Goal: Task Accomplishment & Management: Use online tool/utility

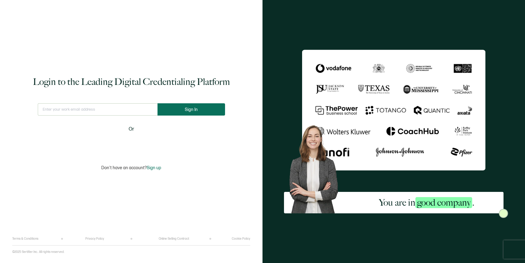
click at [192, 110] on span "Sign In" at bounding box center [191, 109] width 13 height 5
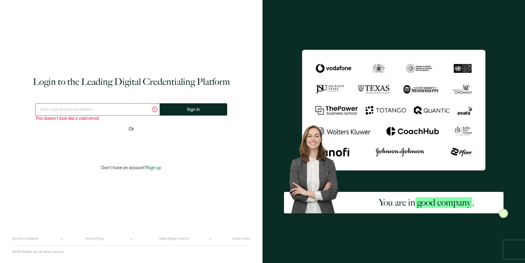
click at [107, 111] on input "text" at bounding box center [97, 109] width 124 height 12
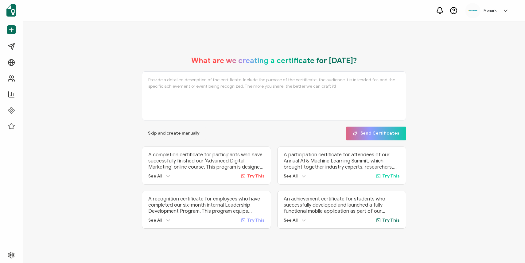
click at [97, 141] on div "What are we creating a certificate for [DATE]? Skip and create manually Send Ce…" at bounding box center [273, 142] width 471 height 185
click at [29, 46] on span "Campaigns" at bounding box center [29, 47] width 23 height 6
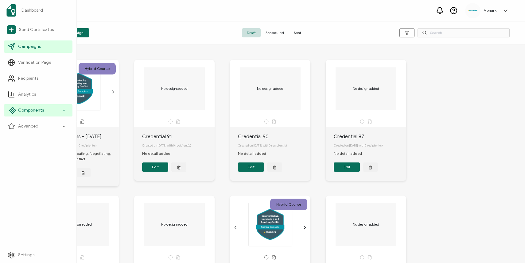
click at [35, 111] on span "Components" at bounding box center [31, 110] width 26 height 6
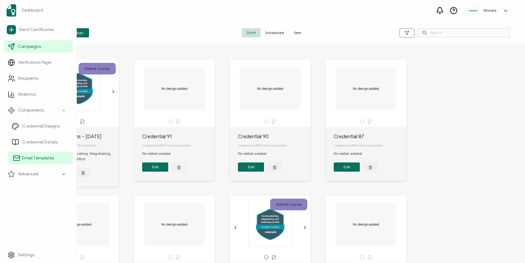
click at [41, 157] on span "Email Templates" at bounding box center [38, 158] width 32 height 6
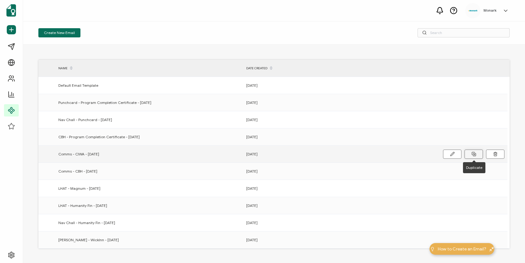
click at [469, 154] on button at bounding box center [474, 154] width 18 height 9
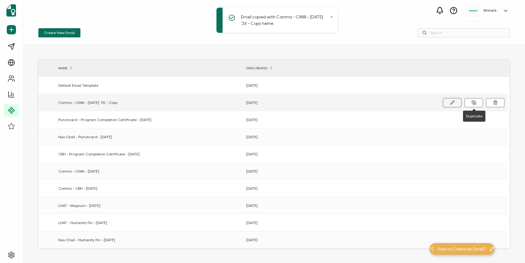
click at [448, 100] on button at bounding box center [452, 102] width 18 height 9
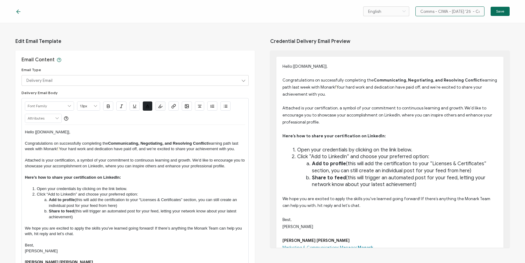
drag, startPoint x: 437, startPoint y: 11, endPoint x: 451, endPoint y: 13, distance: 14.5
click at [451, 13] on input "Comms - CIWA - [DATE] '25 - Copy" at bounding box center [449, 11] width 69 height 10
drag, startPoint x: 449, startPoint y: 11, endPoint x: 466, endPoint y: 12, distance: 16.9
click at [466, 12] on input "Comms - [DATE] '25 - Copy" at bounding box center [449, 11] width 69 height 10
click at [472, 11] on input "Comms - [DATE] '25 - Copy" at bounding box center [449, 11] width 69 height 10
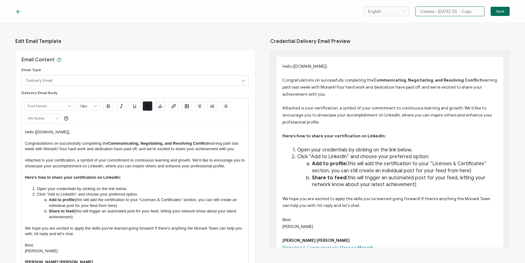
drag, startPoint x: 470, startPoint y: 11, endPoint x: 437, endPoint y: 12, distance: 32.6
click at [437, 12] on input "Comms - [DATE] '25 - Copy" at bounding box center [449, 11] width 69 height 10
click at [453, 11] on input "Communicating, Negotiating, and Reoslving Conflict" at bounding box center [449, 11] width 69 height 10
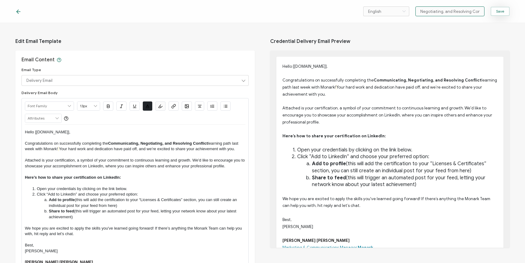
type input "Communicating, Negotiating, and Resolving Conflict"
click at [499, 12] on span "Save" at bounding box center [500, 12] width 8 height 4
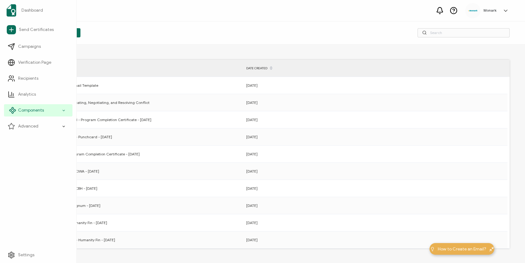
click at [47, 108] on div "Components" at bounding box center [38, 110] width 68 height 12
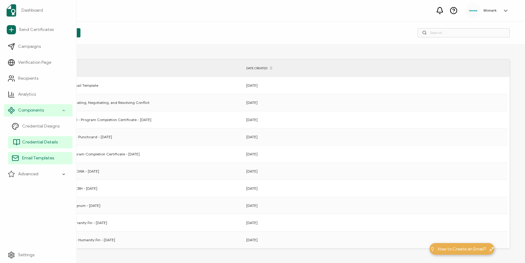
click at [45, 142] on span "Credential Details" at bounding box center [40, 142] width 36 height 6
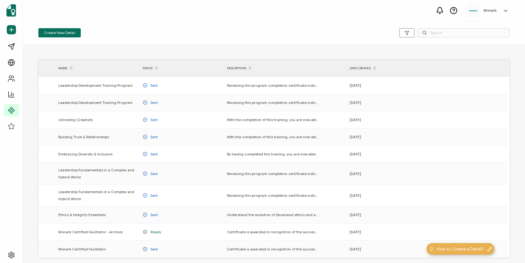
click at [188, 43] on div "Create New Detail" at bounding box center [274, 32] width 502 height 23
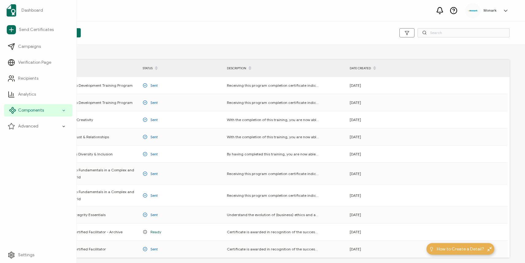
click at [36, 112] on span "Components" at bounding box center [31, 110] width 26 height 6
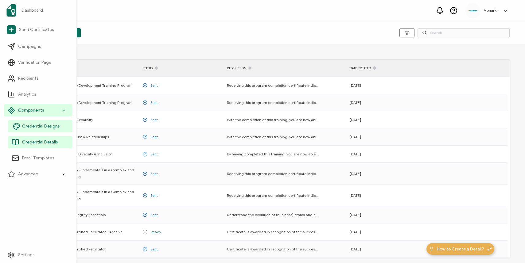
click at [45, 128] on span "Credential Designs" at bounding box center [40, 126] width 37 height 6
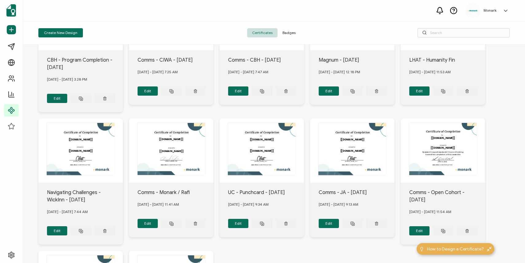
scroll to position [72, 0]
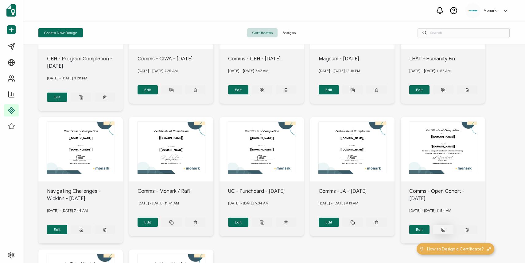
click at [91, 102] on button at bounding box center [81, 97] width 21 height 9
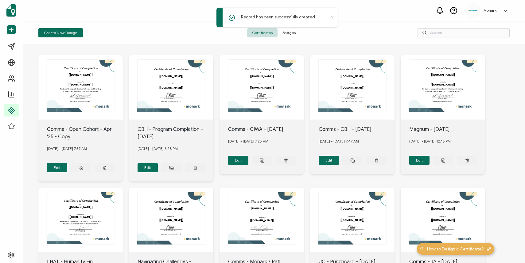
scroll to position [0, 0]
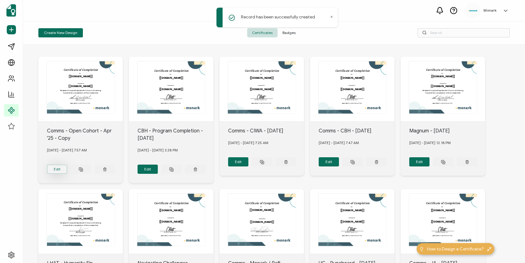
click at [58, 167] on button "Edit" at bounding box center [57, 169] width 21 height 9
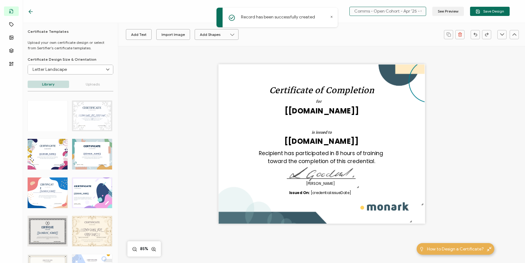
click at [400, 12] on input "Comms - Open Cohort - Apr '25 - Copy" at bounding box center [387, 11] width 77 height 9
click at [415, 12] on input "Comms - Open Cohort - Apr '25 - Copy" at bounding box center [387, 11] width 77 height 9
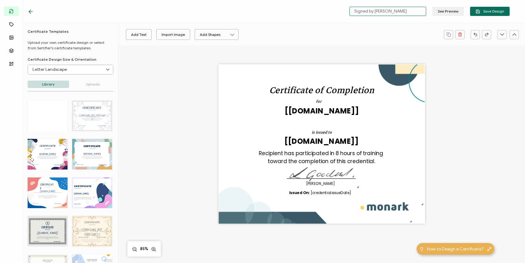
type input "Signed by [PERSON_NAME]"
click at [491, 10] on span "Save Design" at bounding box center [490, 11] width 29 height 5
click at [32, 12] on icon at bounding box center [31, 12] width 4 height 0
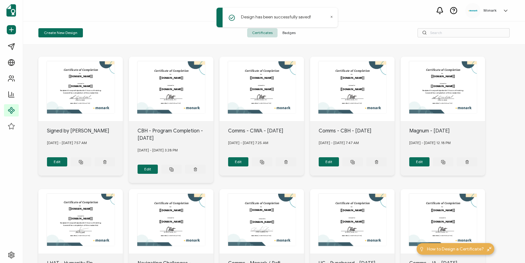
click at [290, 33] on span "Badges" at bounding box center [289, 32] width 23 height 9
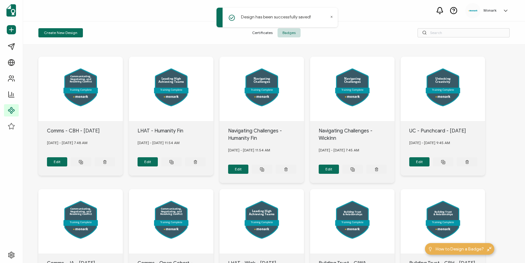
click at [263, 35] on span "Certificates" at bounding box center [262, 32] width 30 height 9
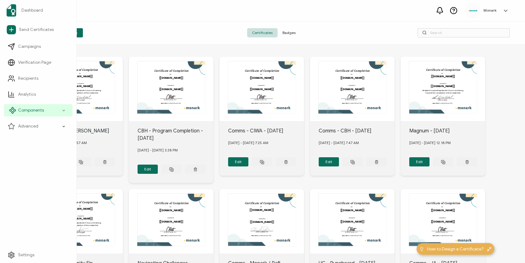
click at [62, 110] on icon at bounding box center [64, 110] width 4 height 7
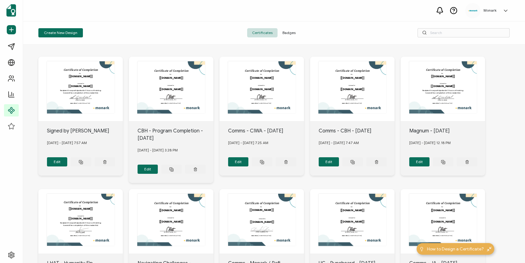
click at [127, 31] on div "Create New Design" at bounding box center [116, 32] width 157 height 9
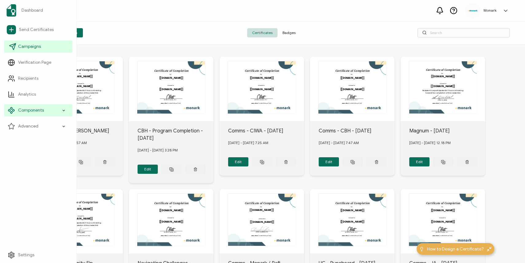
click at [46, 48] on link "Campaigns" at bounding box center [38, 47] width 68 height 12
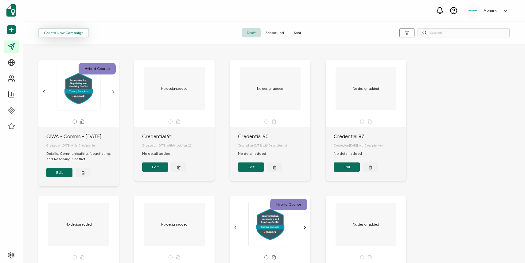
click at [59, 33] on span "Create New Campaign" at bounding box center [64, 33] width 40 height 4
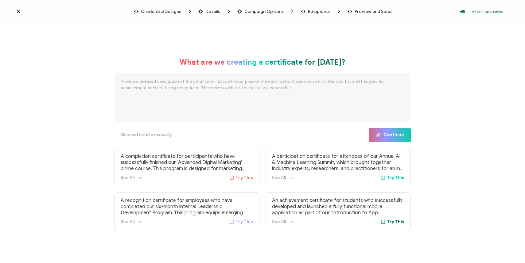
click at [168, 14] on span "Credential Designs" at bounding box center [161, 11] width 40 height 5
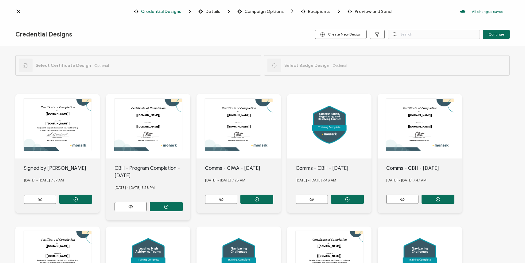
click at [77, 198] on icon "button" at bounding box center [75, 199] width 5 height 5
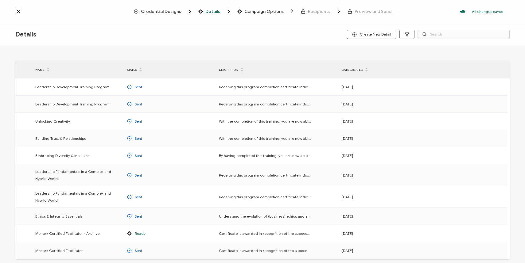
click at [167, 14] on span "Credential Designs" at bounding box center [161, 11] width 40 height 5
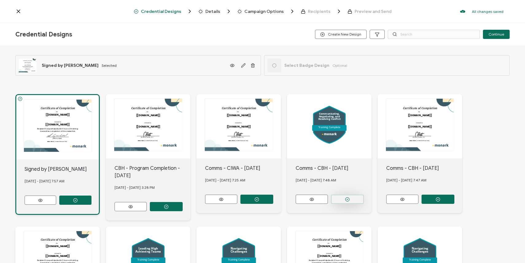
click at [77, 199] on circle "button" at bounding box center [75, 201] width 4 height 4
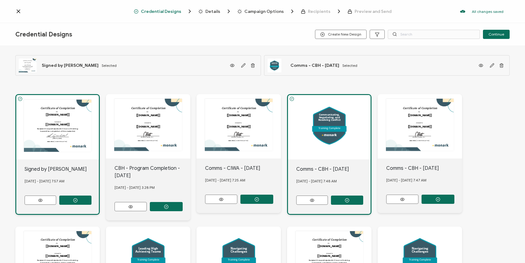
click at [492, 40] on div "Credential Designs Create New Design Continue" at bounding box center [262, 34] width 525 height 23
click at [493, 36] on span "Continue" at bounding box center [497, 35] width 16 height 4
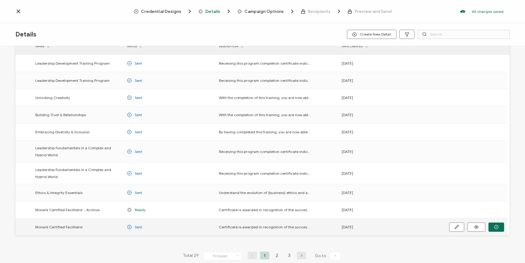
scroll to position [52, 0]
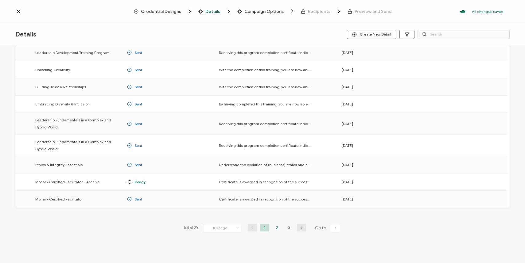
click at [275, 229] on li "2" at bounding box center [276, 228] width 9 height 8
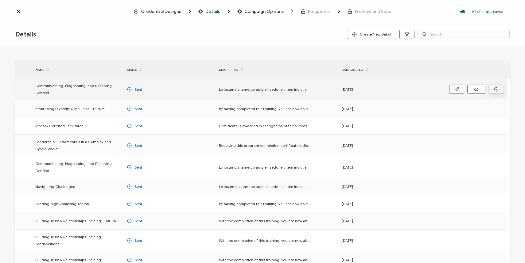
click at [499, 93] on button "button" at bounding box center [497, 89] width 16 height 9
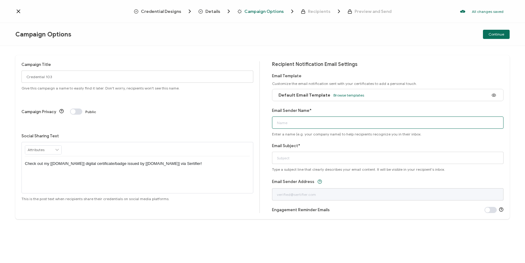
click at [299, 122] on input "Email Sender Name*" at bounding box center [388, 123] width 232 height 12
type input "[PERSON_NAME] at [GEOGRAPHIC_DATA]"
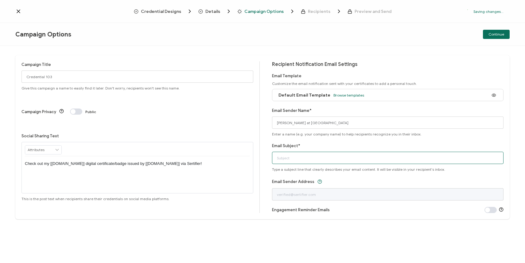
click at [287, 162] on input "Email Subject*" at bounding box center [388, 158] width 232 height 12
type input "Congratulations on Completing your Learning Path"
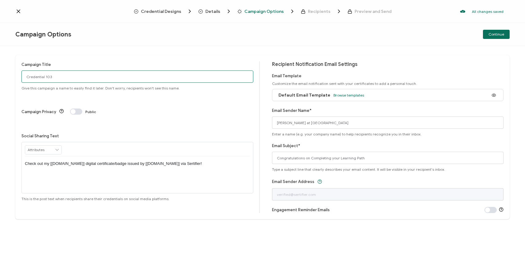
click at [60, 76] on input "Credential 103" at bounding box center [137, 77] width 232 height 12
type input "YWE - Comms - [DATE]"
click at [492, 36] on span "Continue" at bounding box center [497, 35] width 16 height 4
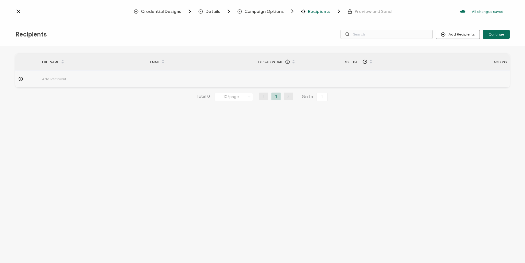
click at [271, 9] on span "Campaign Options" at bounding box center [263, 11] width 39 height 5
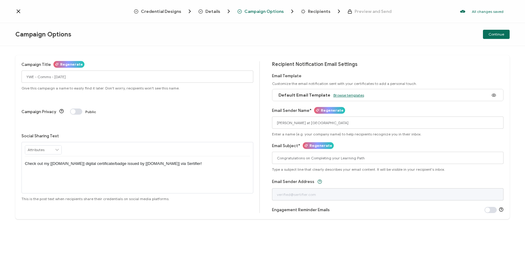
click at [356, 99] on div "Default Email Template Browse templates" at bounding box center [319, 95] width 89 height 14
click at [349, 94] on span "Browse templates" at bounding box center [348, 95] width 31 height 5
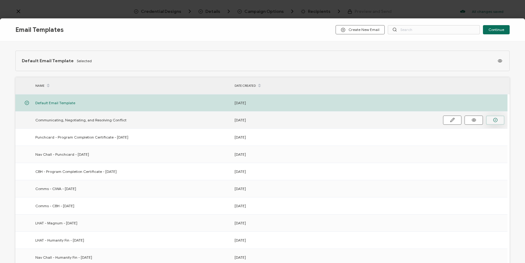
click at [493, 121] on circle "button" at bounding box center [495, 120] width 4 height 4
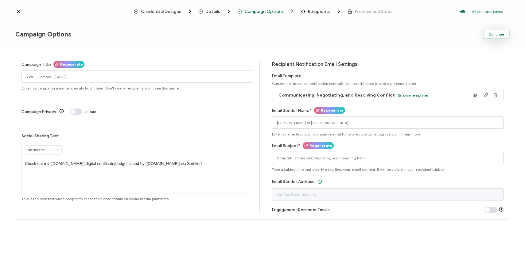
click at [496, 38] on button "Continue" at bounding box center [496, 34] width 27 height 9
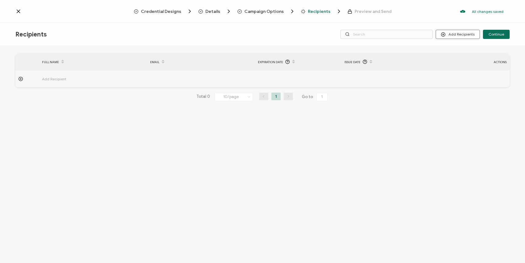
click at [454, 36] on button "Add Recipients" at bounding box center [458, 34] width 44 height 9
click at [456, 53] on span "Upload Recipients" at bounding box center [465, 51] width 31 height 5
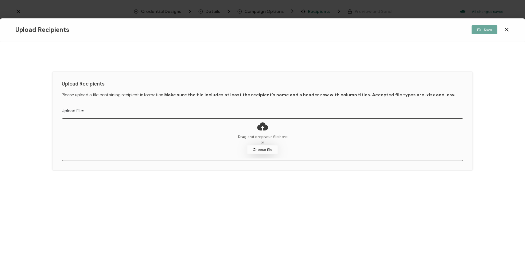
click at [268, 146] on button "Choose file" at bounding box center [262, 149] width 31 height 9
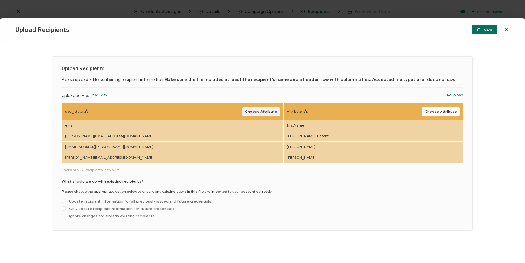
click at [245, 110] on span "Choose Attribute" at bounding box center [261, 112] width 32 height 4
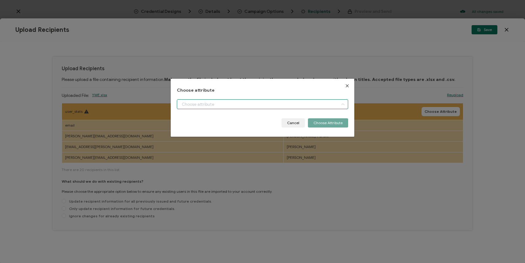
click at [246, 105] on input "dialog" at bounding box center [263, 104] width 172 height 10
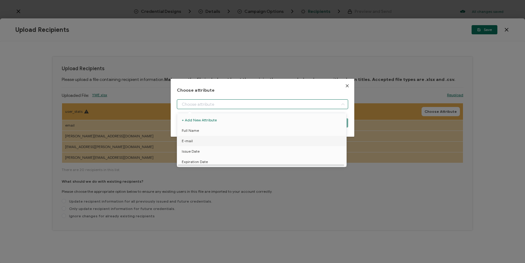
click at [238, 141] on li "E-mail" at bounding box center [263, 141] width 174 height 10
type input "E-mail"
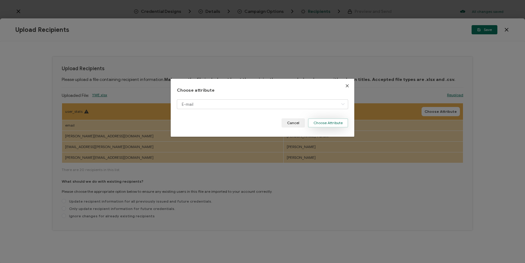
click at [332, 123] on button "Choose Attribute" at bounding box center [328, 123] width 40 height 9
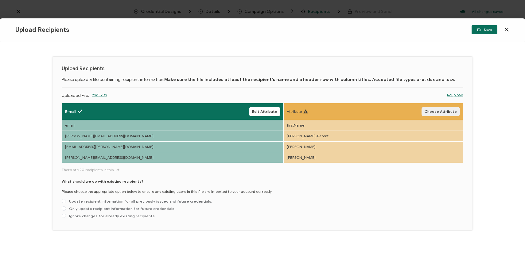
click at [435, 113] on span "Choose Attribute" at bounding box center [441, 112] width 32 height 4
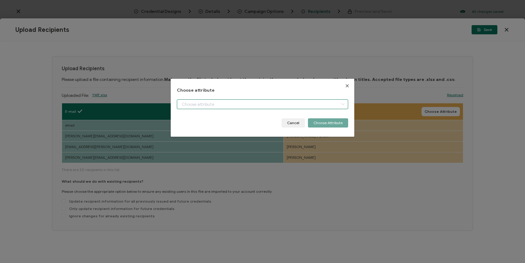
click at [303, 100] on input "dialog" at bounding box center [263, 104] width 172 height 10
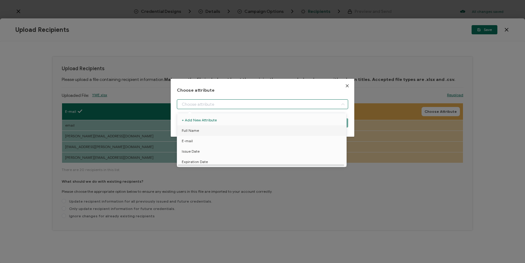
click at [268, 132] on li "Full Name" at bounding box center [263, 131] width 174 height 10
type input "Full Name"
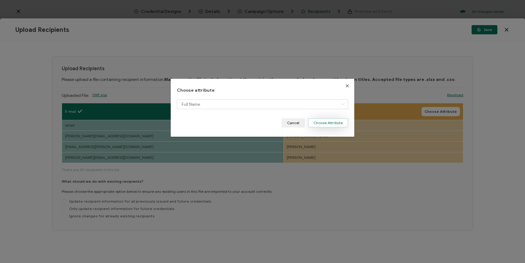
click at [329, 123] on button "Choose Attribute" at bounding box center [328, 123] width 40 height 9
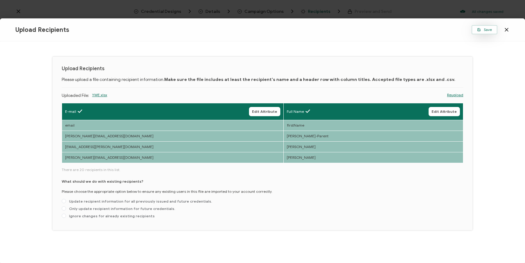
click at [482, 34] on button "Save" at bounding box center [485, 29] width 26 height 9
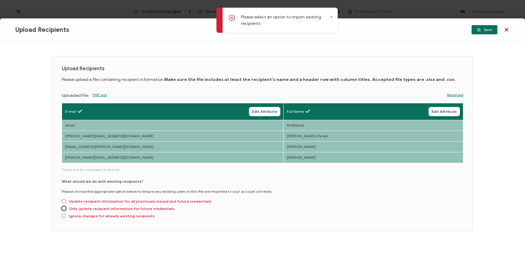
click at [140, 210] on span "Only update recipient information for future credentials." at bounding box center [120, 209] width 109 height 5
click at [66, 210] on input "Only update recipient information for future credentials." at bounding box center [64, 209] width 4 height 5
radio input "true"
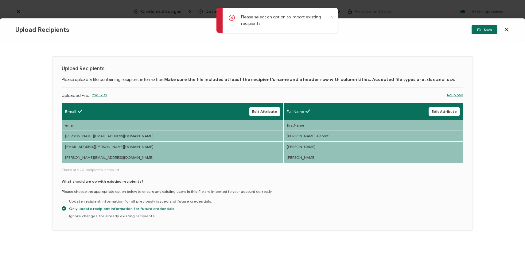
click at [333, 17] on div "Please select an option to import existing recipients" at bounding box center [276, 20] width 121 height 25
click at [333, 17] on icon at bounding box center [331, 16] width 3 height 3
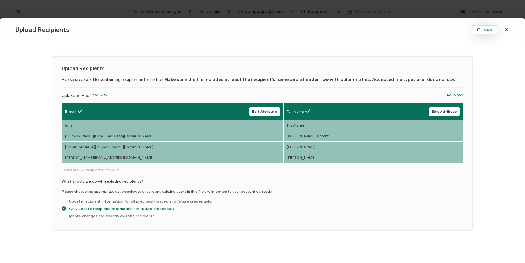
click at [489, 30] on span "Save" at bounding box center [484, 30] width 15 height 4
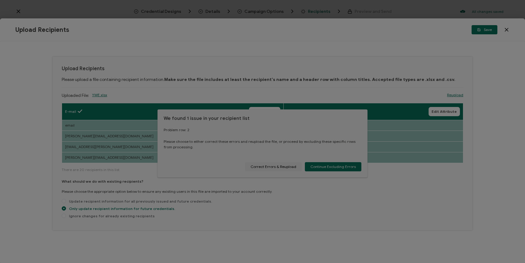
click at [334, 165] on div at bounding box center [262, 131] width 525 height 263
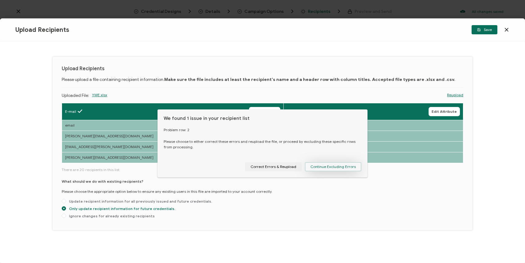
click at [335, 167] on span "Continue Excluding Errors" at bounding box center [332, 167] width 45 height 4
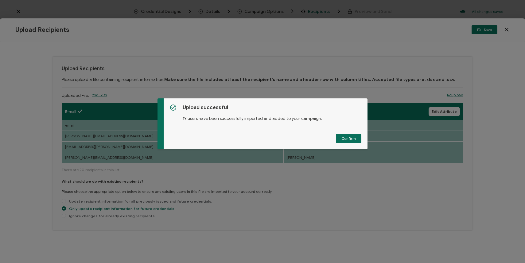
click at [346, 137] on span "Confirm" at bounding box center [348, 139] width 14 height 4
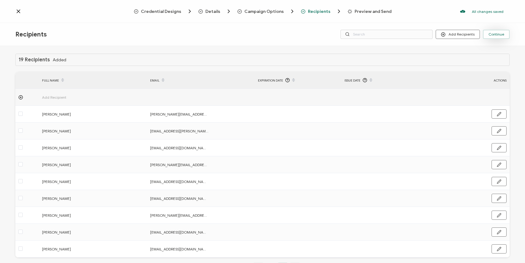
click at [492, 35] on span "Continue" at bounding box center [497, 35] width 16 height 4
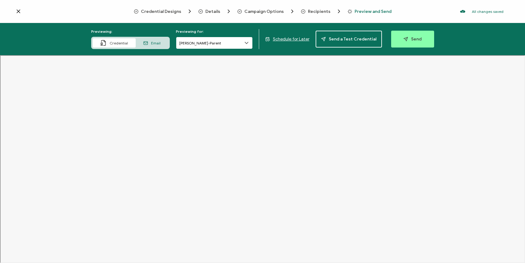
click at [243, 45] on input "[PERSON_NAME]-Parent" at bounding box center [214, 43] width 77 height 12
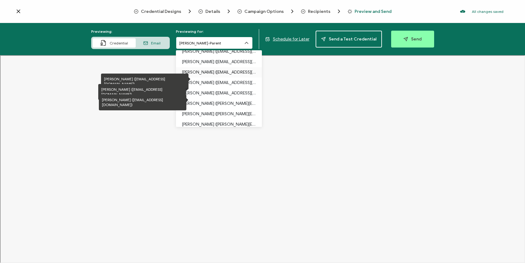
scroll to position [37, 0]
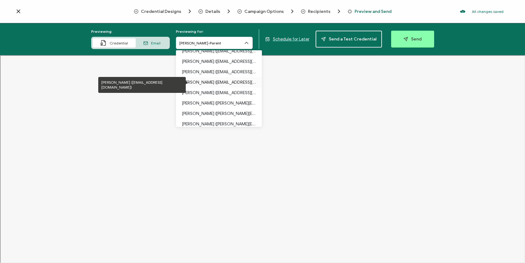
click at [219, 81] on p "[PERSON_NAME] ([EMAIL_ADDRESS][DOMAIN_NAME])" at bounding box center [219, 82] width 74 height 10
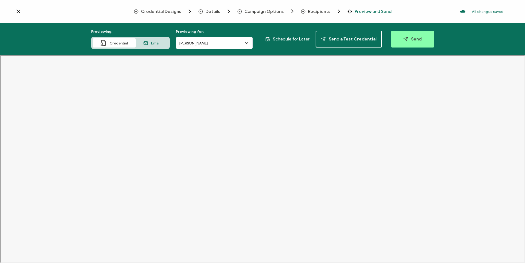
click at [249, 42] on icon at bounding box center [247, 43] width 6 height 6
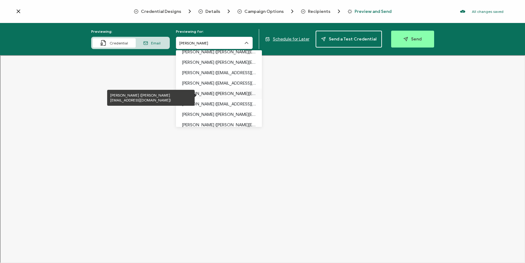
scroll to position [125, 0]
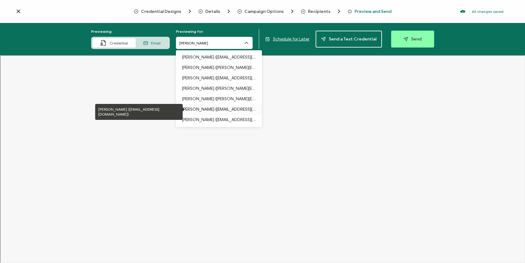
click at [226, 110] on p "[PERSON_NAME] ([EMAIL_ADDRESS][DOMAIN_NAME])" at bounding box center [219, 109] width 74 height 10
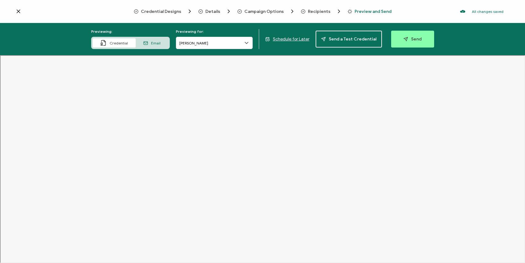
click at [148, 40] on div "Email" at bounding box center [152, 42] width 33 height 9
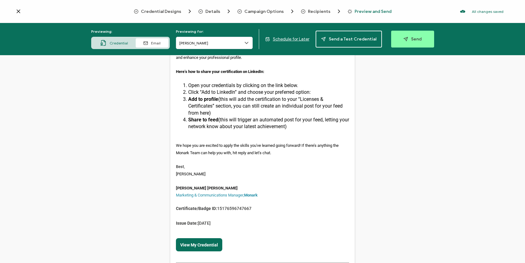
scroll to position [0, 0]
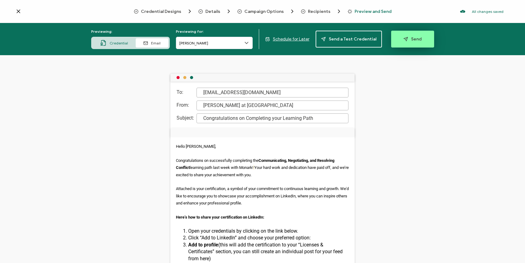
click at [411, 41] on span "Send" at bounding box center [413, 39] width 18 height 5
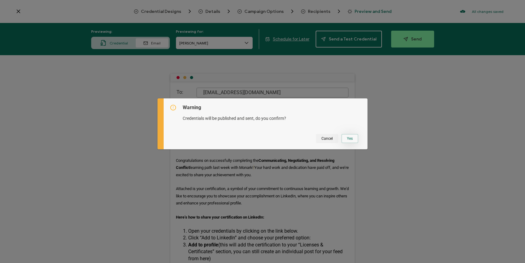
click at [344, 139] on button "Yes" at bounding box center [349, 138] width 17 height 9
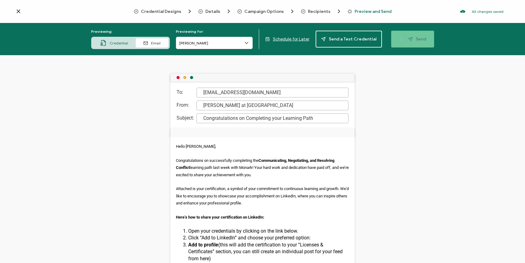
click at [418, 122] on div "To: [EMAIL_ADDRESS][DOMAIN_NAME] From: [PERSON_NAME] at Monark Subject: Congrat…" at bounding box center [262, 159] width 525 height 208
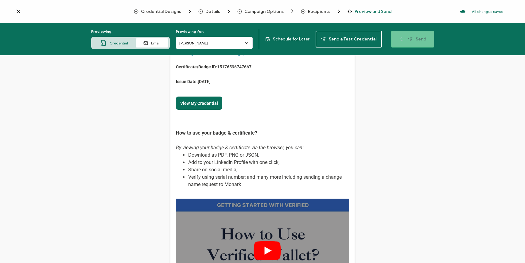
scroll to position [495, 0]
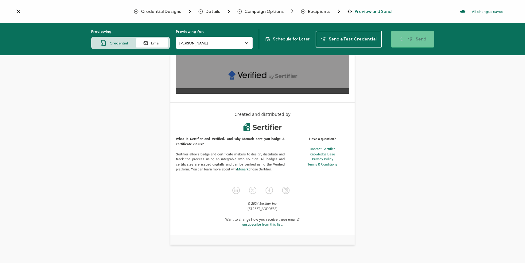
click at [411, 38] on div "Previewing: Credential Email Previewing for: [PERSON_NAME] Schedule for Later S…" at bounding box center [262, 39] width 525 height 32
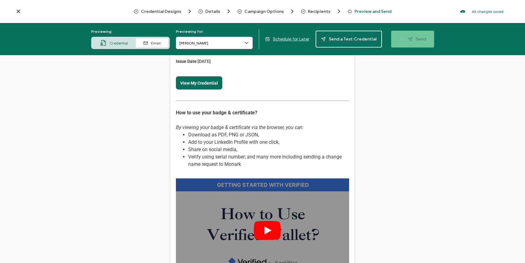
scroll to position [17, 0]
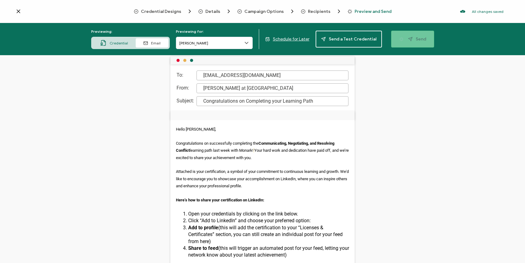
click at [432, 78] on div "To: [EMAIL_ADDRESS][DOMAIN_NAME] From: [PERSON_NAME] at Monark Subject: Congrat…" at bounding box center [262, 159] width 525 height 208
